Goal: Task Accomplishment & Management: Use online tool/utility

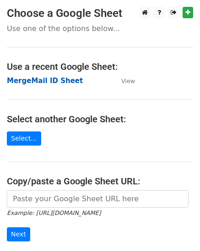
click at [34, 80] on strong "MergeMail ID Sheet" at bounding box center [45, 81] width 76 height 8
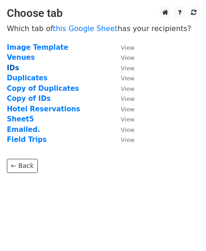
click at [16, 67] on strong "IDs" at bounding box center [13, 68] width 12 height 8
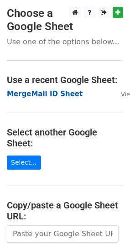
click at [42, 95] on strong "MergeMail ID Sheet" at bounding box center [45, 94] width 76 height 8
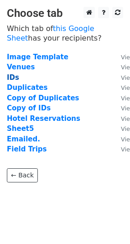
click at [11, 77] on strong "IDs" at bounding box center [13, 78] width 12 height 8
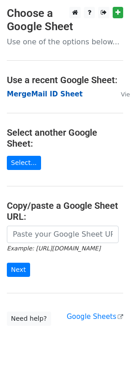
click at [38, 92] on strong "MergeMail ID Sheet" at bounding box center [45, 94] width 76 height 8
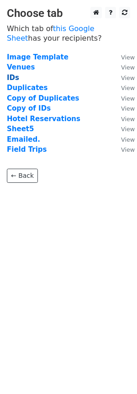
click at [10, 78] on strong "IDs" at bounding box center [13, 78] width 12 height 8
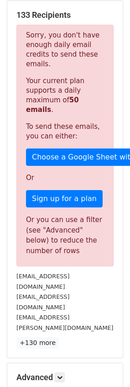
scroll to position [46, 0]
